Goal: Transaction & Acquisition: Purchase product/service

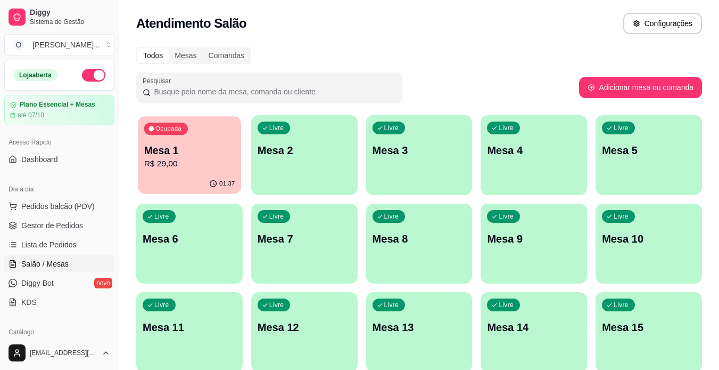
click at [201, 176] on div "01:37" at bounding box center [189, 184] width 103 height 20
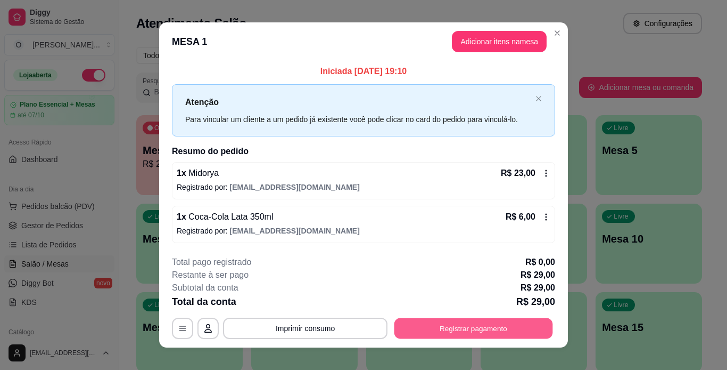
click at [474, 338] on button "Registrar pagamento" at bounding box center [474, 327] width 159 height 21
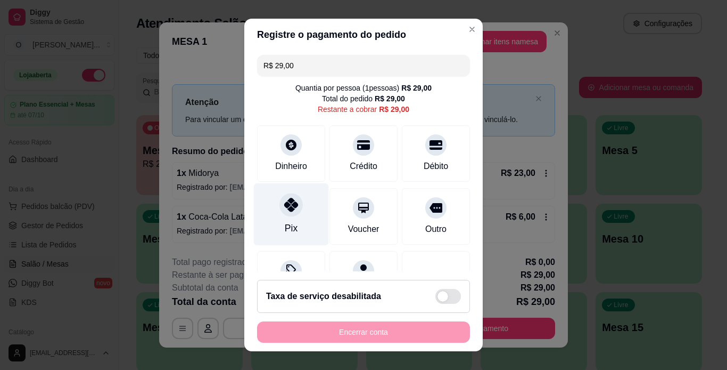
click at [285, 218] on div "Pix" at bounding box center [291, 214] width 75 height 62
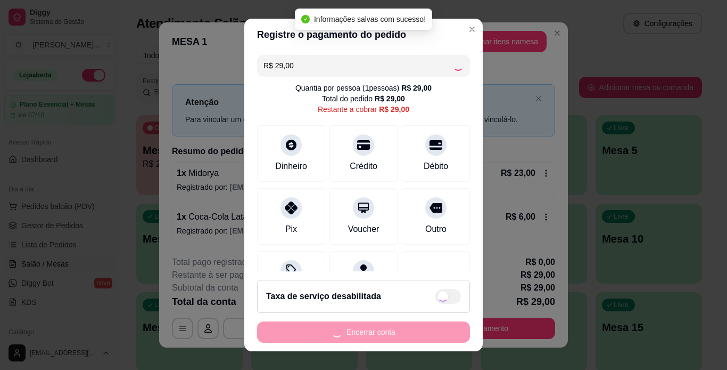
type input "R$ 0,00"
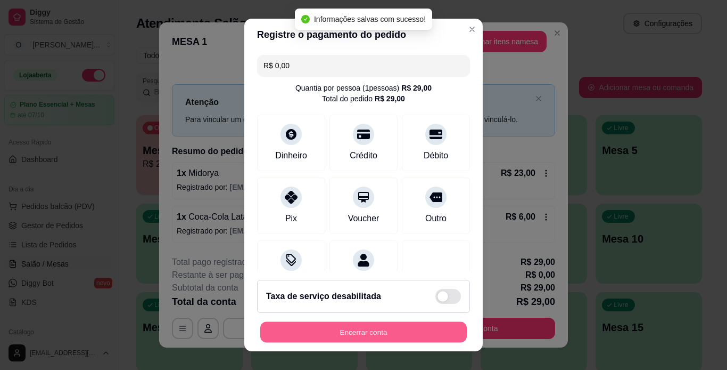
click at [383, 333] on button "Encerrar conta" at bounding box center [363, 332] width 207 height 21
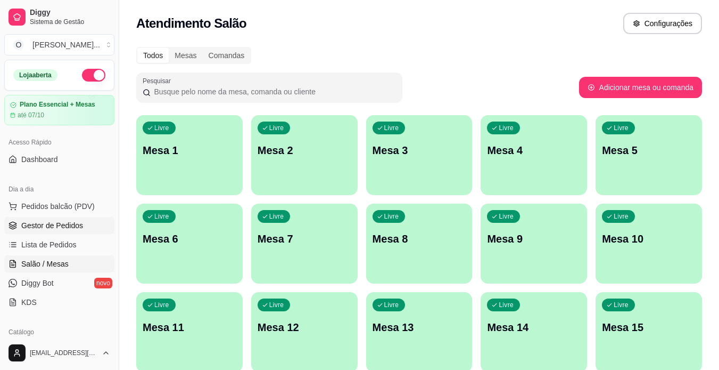
click at [66, 227] on span "Gestor de Pedidos" at bounding box center [52, 225] width 62 height 11
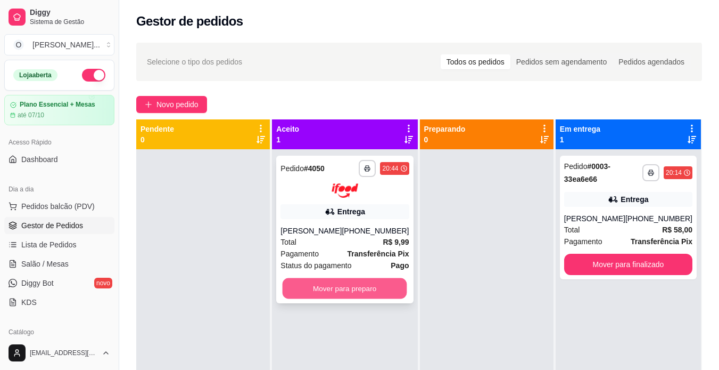
click at [345, 286] on button "Mover para preparo" at bounding box center [345, 287] width 125 height 21
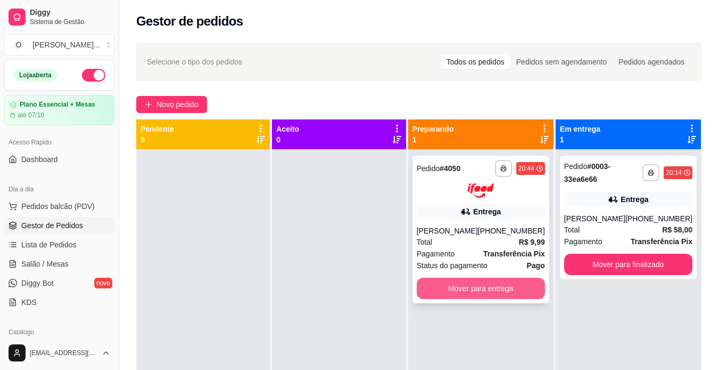
click at [470, 280] on button "Mover para entrega" at bounding box center [481, 287] width 128 height 21
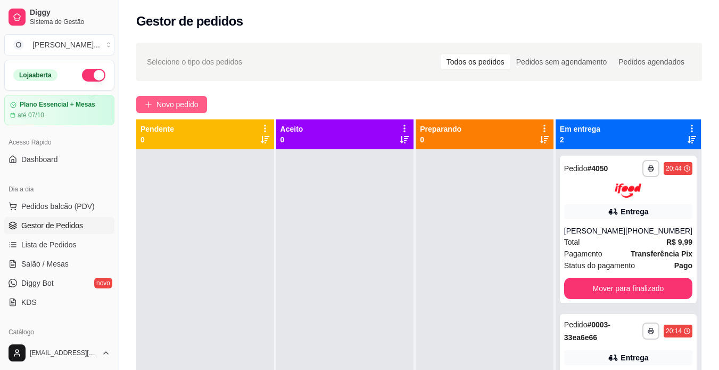
click at [185, 103] on span "Novo pedido" at bounding box center [178, 105] width 42 height 12
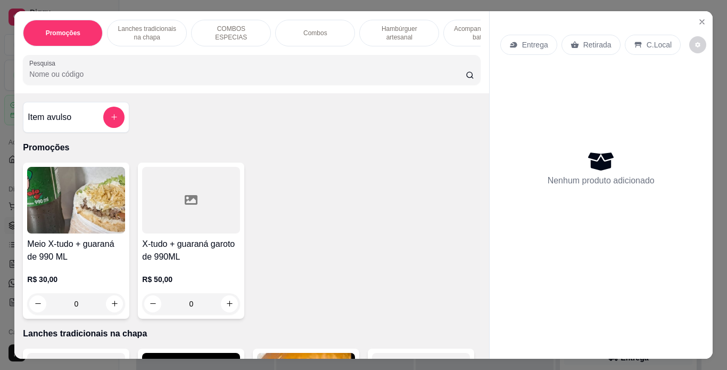
click at [143, 29] on p "Lanches tradicionais na chapa" at bounding box center [147, 32] width 62 height 17
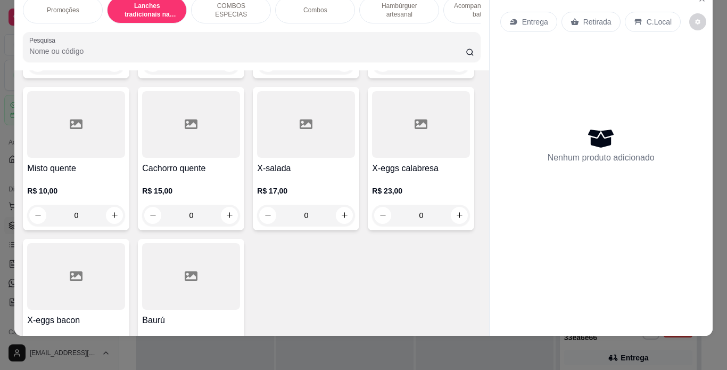
scroll to position [771, 0]
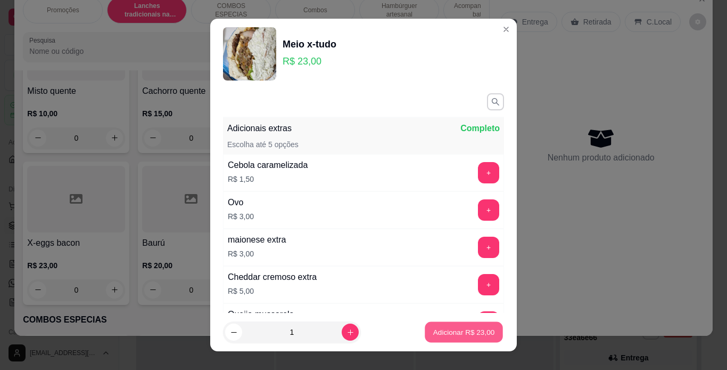
click at [458, 335] on p "Adicionar R$ 23,00" at bounding box center [464, 332] width 62 height 10
type input "1"
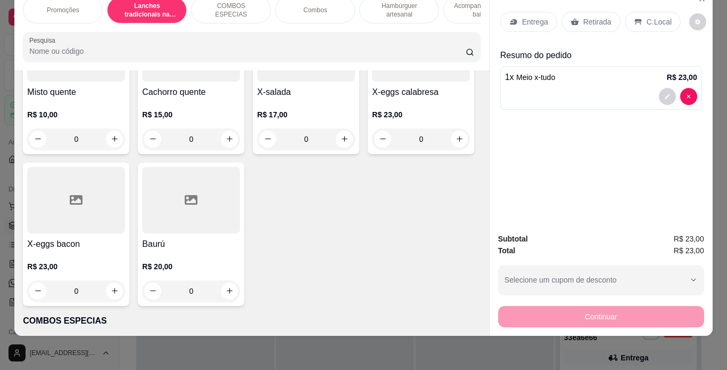
click at [224, 150] on div "0" at bounding box center [191, 138] width 98 height 21
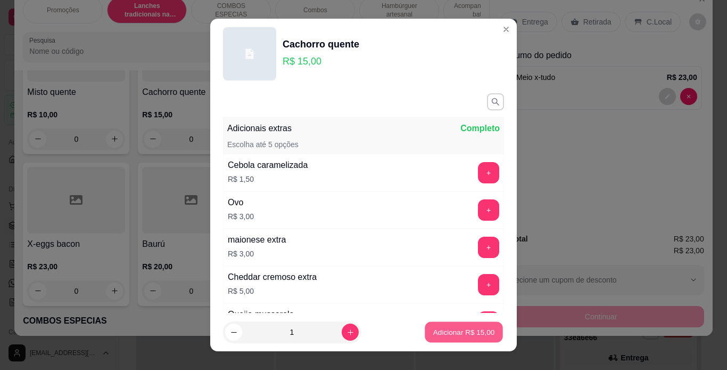
click at [434, 335] on p "Adicionar R$ 15,00" at bounding box center [464, 332] width 62 height 10
type input "1"
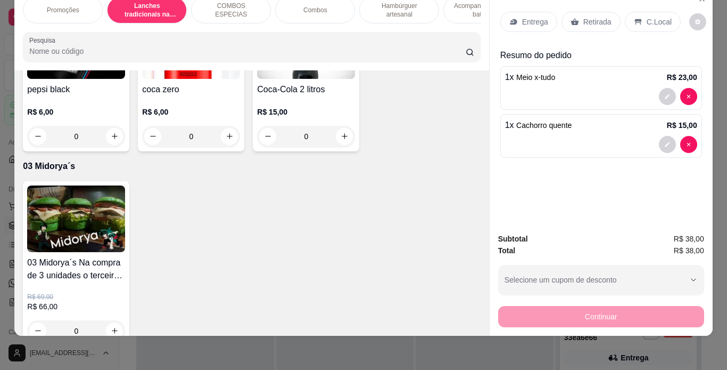
scroll to position [3082, 0]
type input "2"
click at [647, 18] on p "C.Local" at bounding box center [659, 22] width 25 height 11
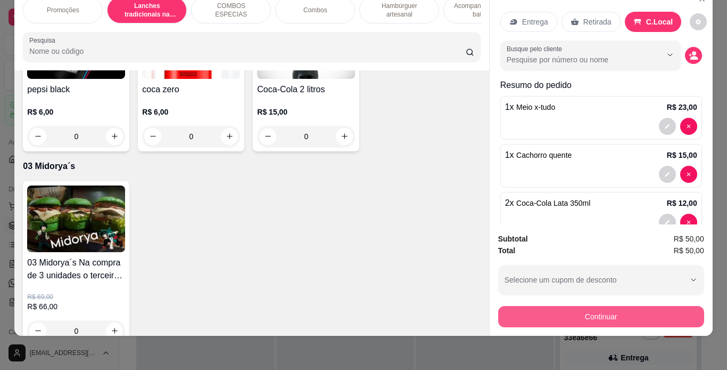
click at [565, 306] on button "Continuar" at bounding box center [601, 316] width 206 height 21
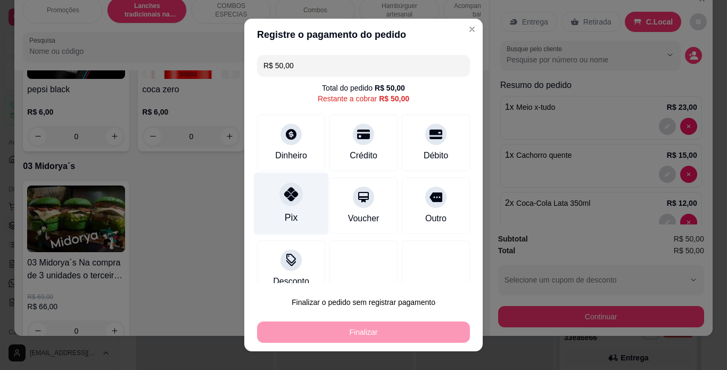
click at [284, 200] on icon at bounding box center [291, 194] width 14 height 14
type input "R$ 0,00"
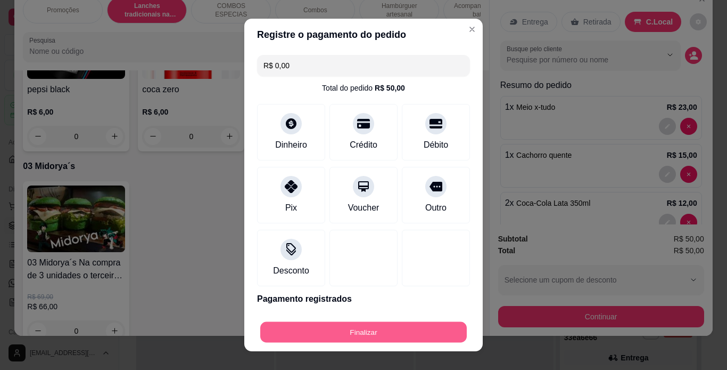
click at [371, 342] on div "Finalizar" at bounding box center [363, 331] width 213 height 21
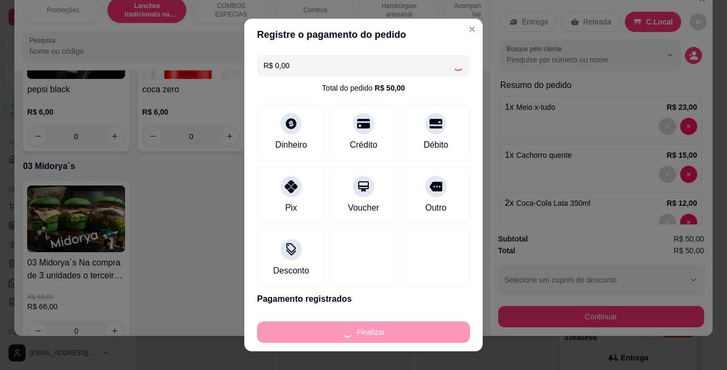
type input "0"
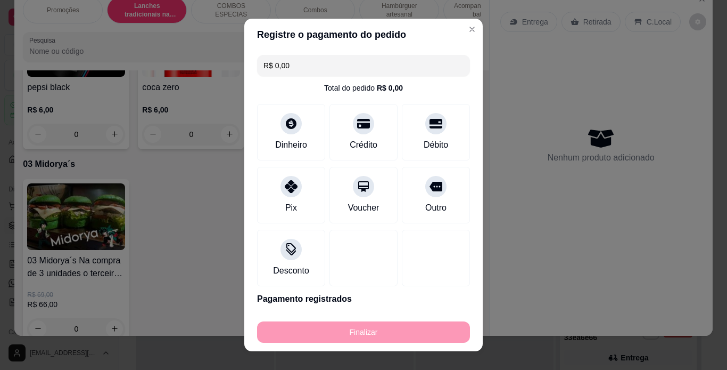
type input "-R$ 50,00"
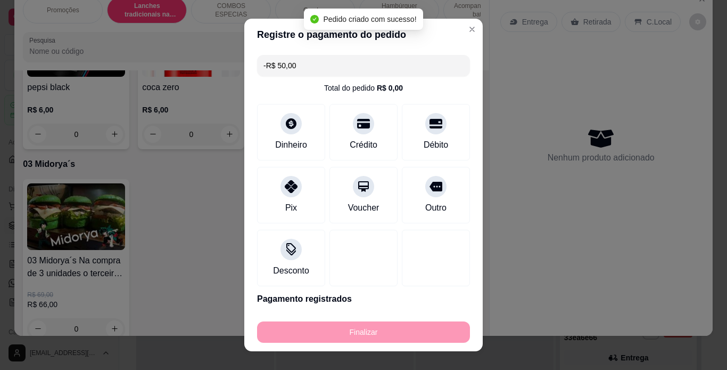
scroll to position [3080, 0]
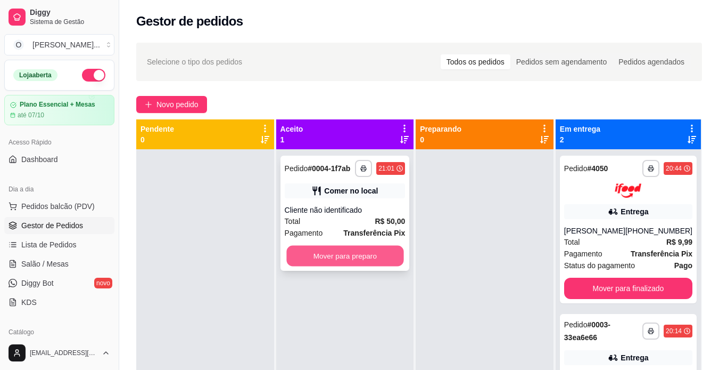
click at [303, 251] on button "Mover para preparo" at bounding box center [344, 255] width 117 height 21
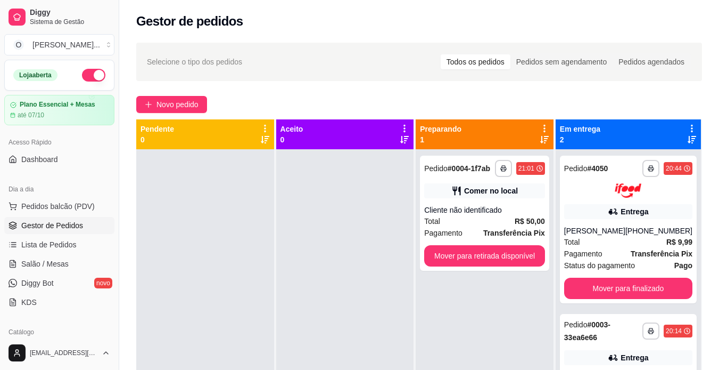
click at [350, 240] on div at bounding box center [345, 334] width 138 height 370
click at [528, 197] on div "Comer no local" at bounding box center [484, 190] width 121 height 15
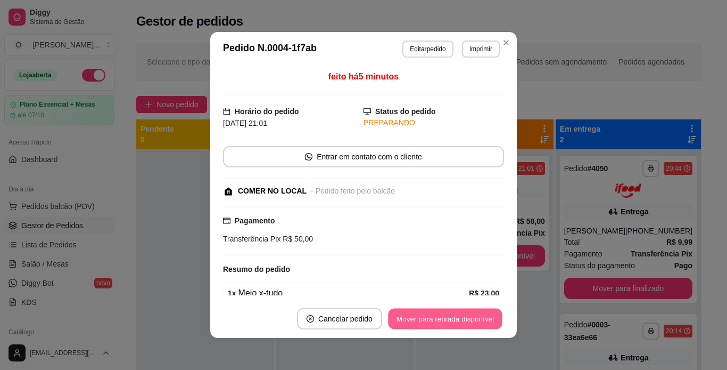
click at [432, 317] on button "Mover para retirada disponível" at bounding box center [445, 318] width 114 height 21
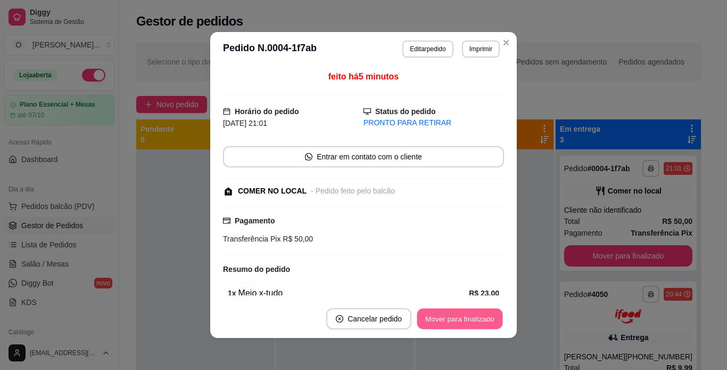
click at [432, 317] on button "Mover para finalizado" at bounding box center [460, 318] width 86 height 21
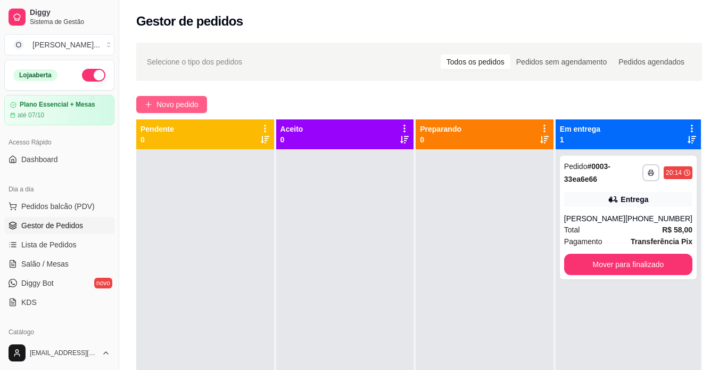
click at [197, 105] on span "Novo pedido" at bounding box center [178, 105] width 42 height 12
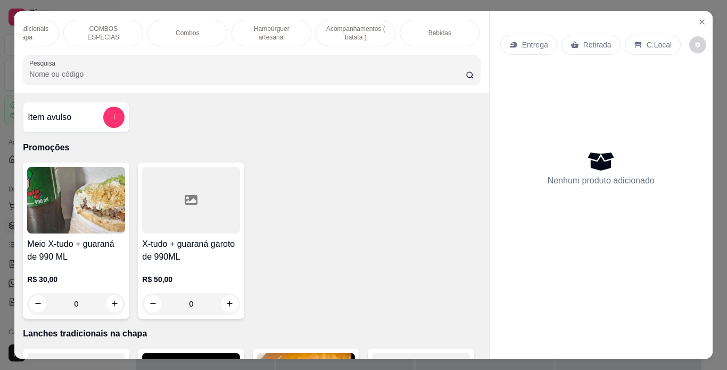
scroll to position [0, 127]
click at [431, 29] on p "Bebidas" at bounding box center [440, 33] width 23 height 9
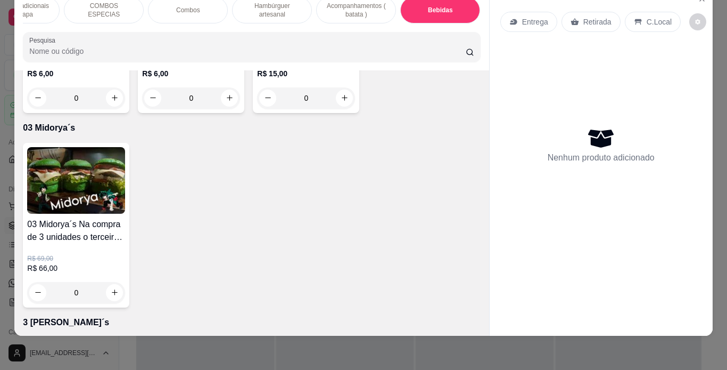
scroll to position [0, 0]
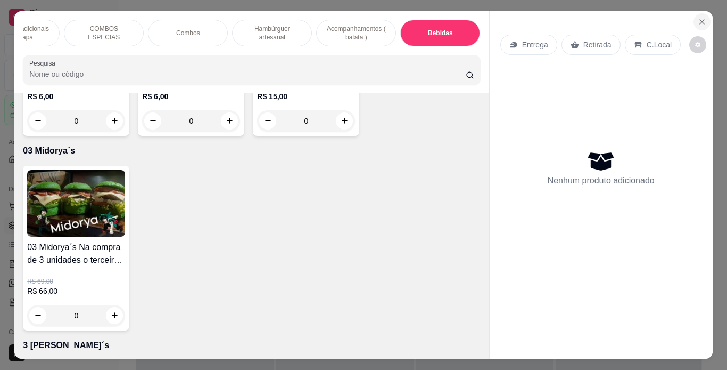
click at [698, 18] on icon "Close" at bounding box center [702, 22] width 9 height 9
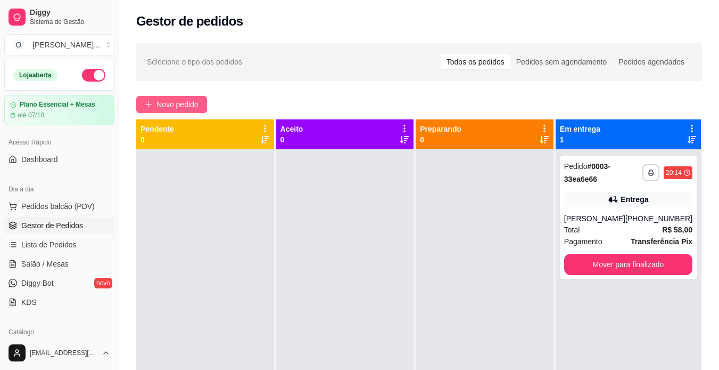
click at [181, 101] on span "Novo pedido" at bounding box center [178, 105] width 42 height 12
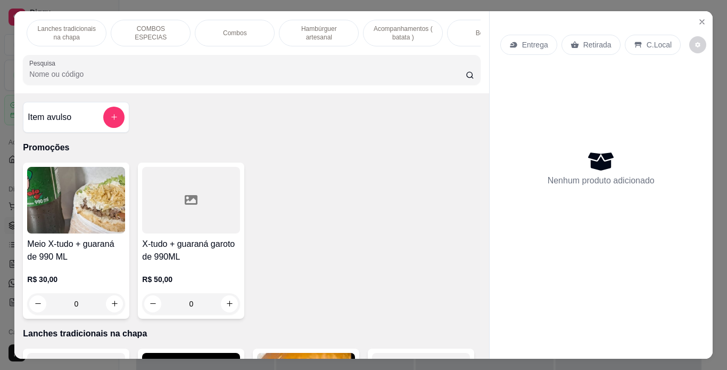
scroll to position [0, 81]
click at [424, 35] on p "Acompanhamentos ( batata )" at bounding box center [403, 32] width 62 height 17
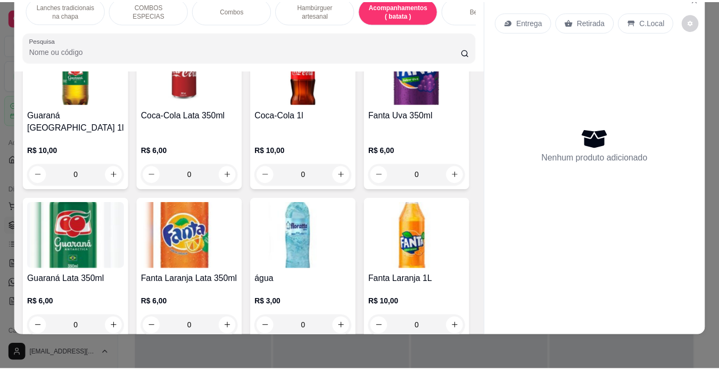
scroll to position [2739, 0]
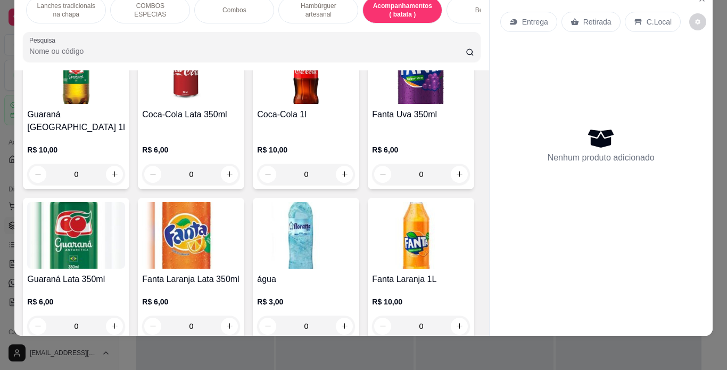
type input "1"
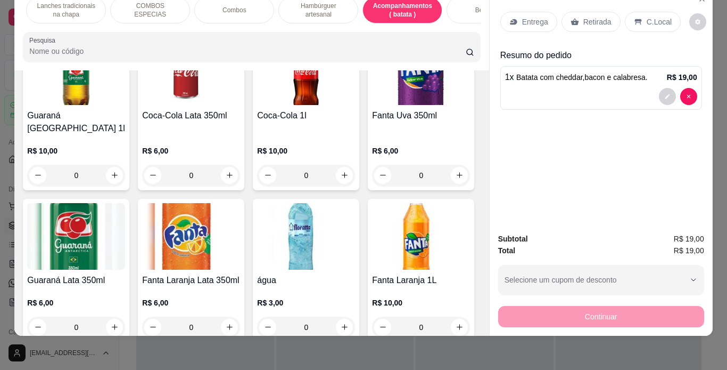
click at [639, 12] on div "C.Local" at bounding box center [653, 22] width 56 height 20
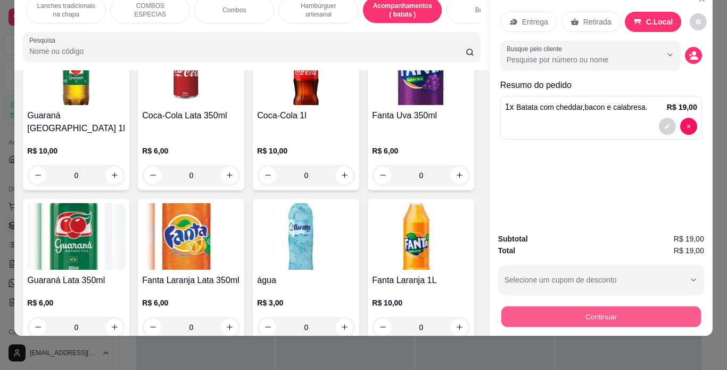
click at [580, 306] on button "Continuar" at bounding box center [601, 316] width 200 height 21
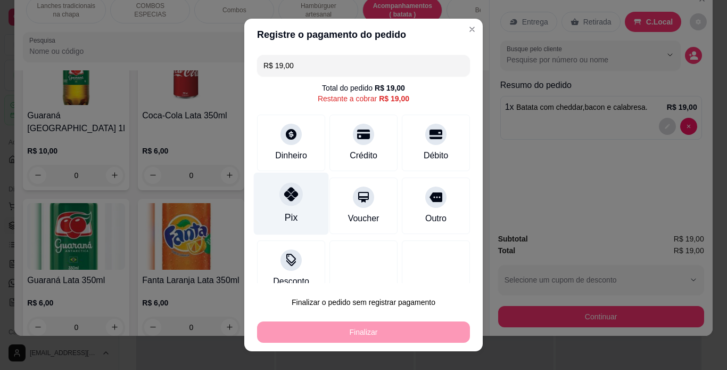
click at [285, 212] on div "Pix" at bounding box center [291, 217] width 13 height 14
type input "R$ 0,00"
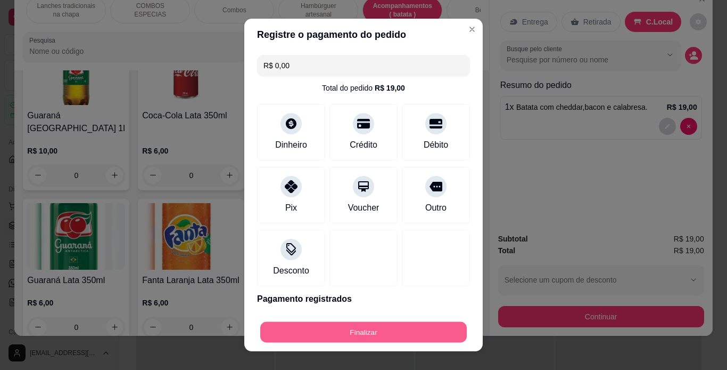
click at [340, 331] on button "Finalizar" at bounding box center [363, 332] width 207 height 21
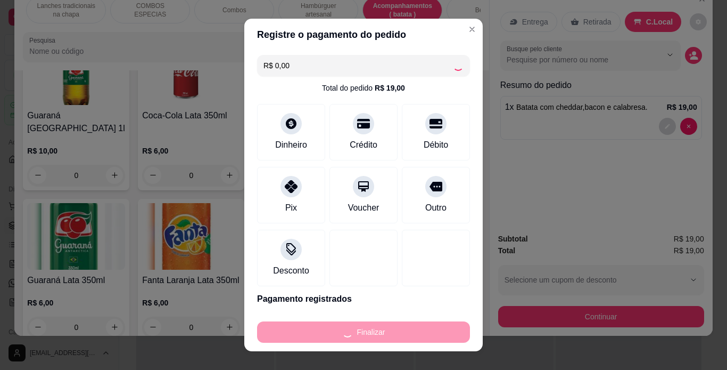
type input "0"
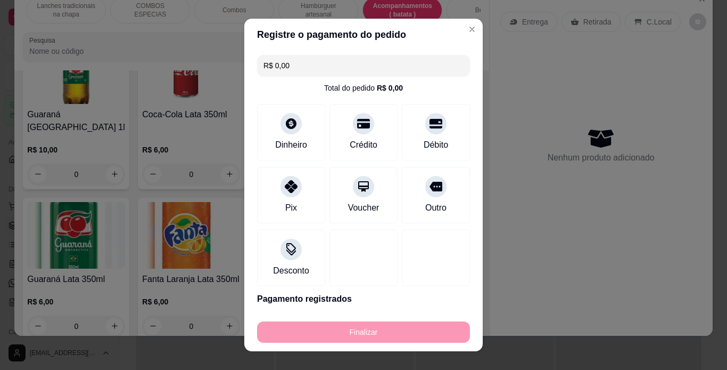
type input "-R$ 19,00"
